Goal: Information Seeking & Learning: Learn about a topic

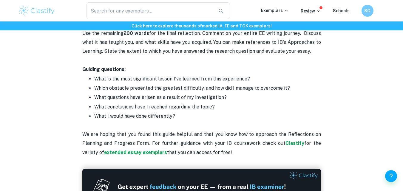
scroll to position [776, 0]
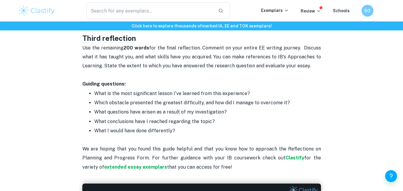
click at [90, 57] on p "Use the remaining 200 words for the final reflection. Comment on your entire EE…" at bounding box center [201, 57] width 239 height 27
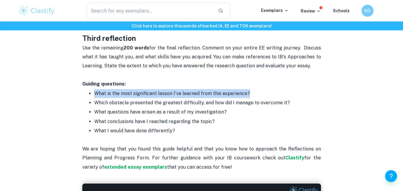
drag, startPoint x: 96, startPoint y: 92, endPoint x: 293, endPoint y: 93, distance: 197.0
click at [295, 92] on p "What is the most significant lesson I've learned from this experience?" at bounding box center [207, 93] width 227 height 9
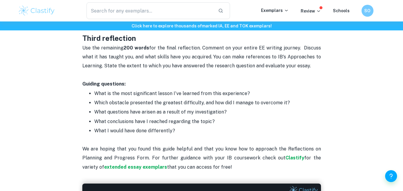
click at [220, 124] on p "What conclusions have I reached regarding the topic?" at bounding box center [207, 121] width 227 height 9
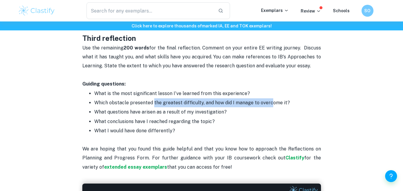
drag, startPoint x: 154, startPoint y: 103, endPoint x: 271, endPoint y: 100, distance: 117.1
click at [271, 100] on p "Which obstacle presented the greatest difficulty, and how did I manage to overc…" at bounding box center [207, 103] width 227 height 9
click at [210, 107] on p "Which obstacle presented the greatest difficulty, and how did I manage to overc…" at bounding box center [207, 103] width 227 height 9
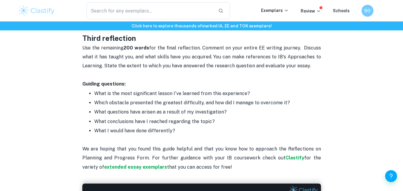
drag, startPoint x: 123, startPoint y: 118, endPoint x: 213, endPoint y: 121, distance: 90.2
click at [213, 121] on p "What conclusions have I reached regarding the topic?" at bounding box center [207, 121] width 227 height 9
click at [184, 133] on p "What I would have done differently?" at bounding box center [207, 131] width 227 height 9
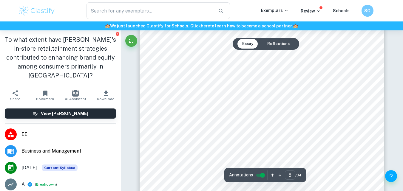
scroll to position [1344, 0]
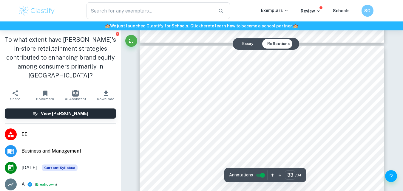
type input "34"
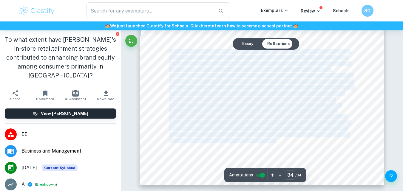
drag, startPoint x: 280, startPoint y: 142, endPoint x: 170, endPoint y: 51, distance: 142.0
click at [170, 51] on div "Reflection 1 Growing up in [GEOGRAPHIC_DATA], a city-state known for its design…" at bounding box center [262, 13] width 245 height 346
copy body "After completing the Extended Essay, I found that the highlight of the process …"
